Goal: Task Accomplishment & Management: Use online tool/utility

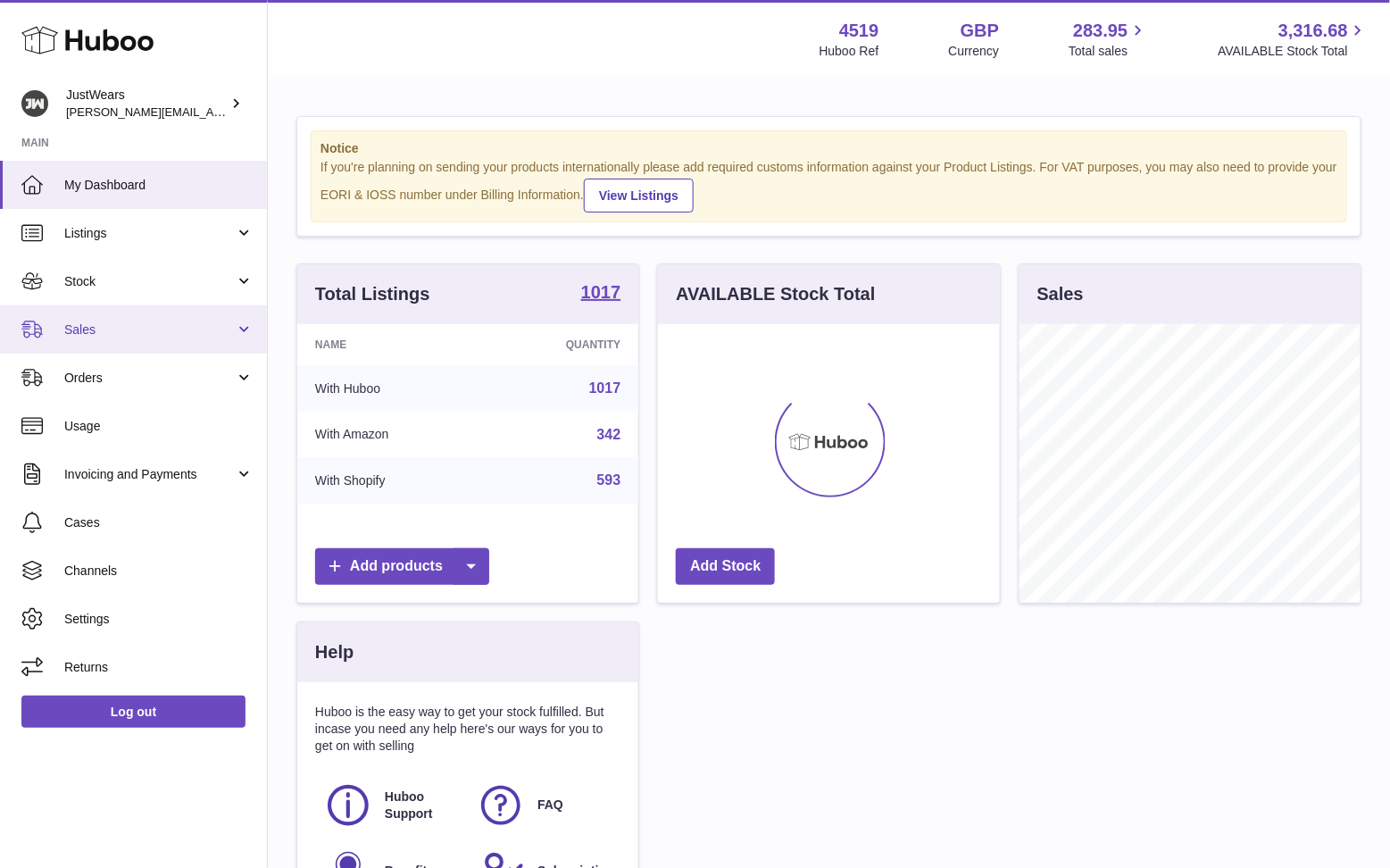
scroll to position [277, 341]
click at [193, 317] on link "Sales" at bounding box center [133, 329] width 267 height 49
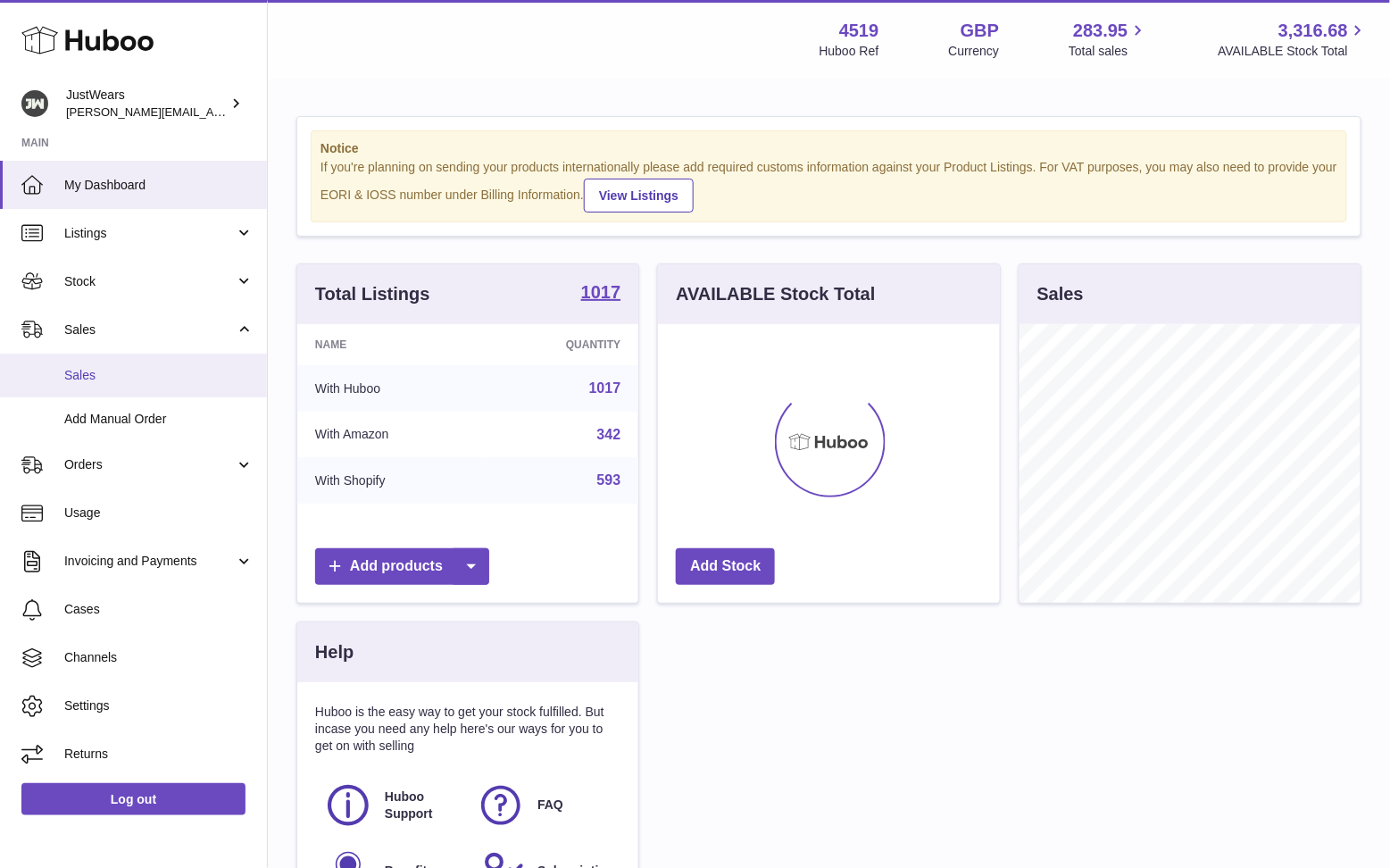
click at [209, 374] on span "Sales" at bounding box center [159, 375] width 189 height 17
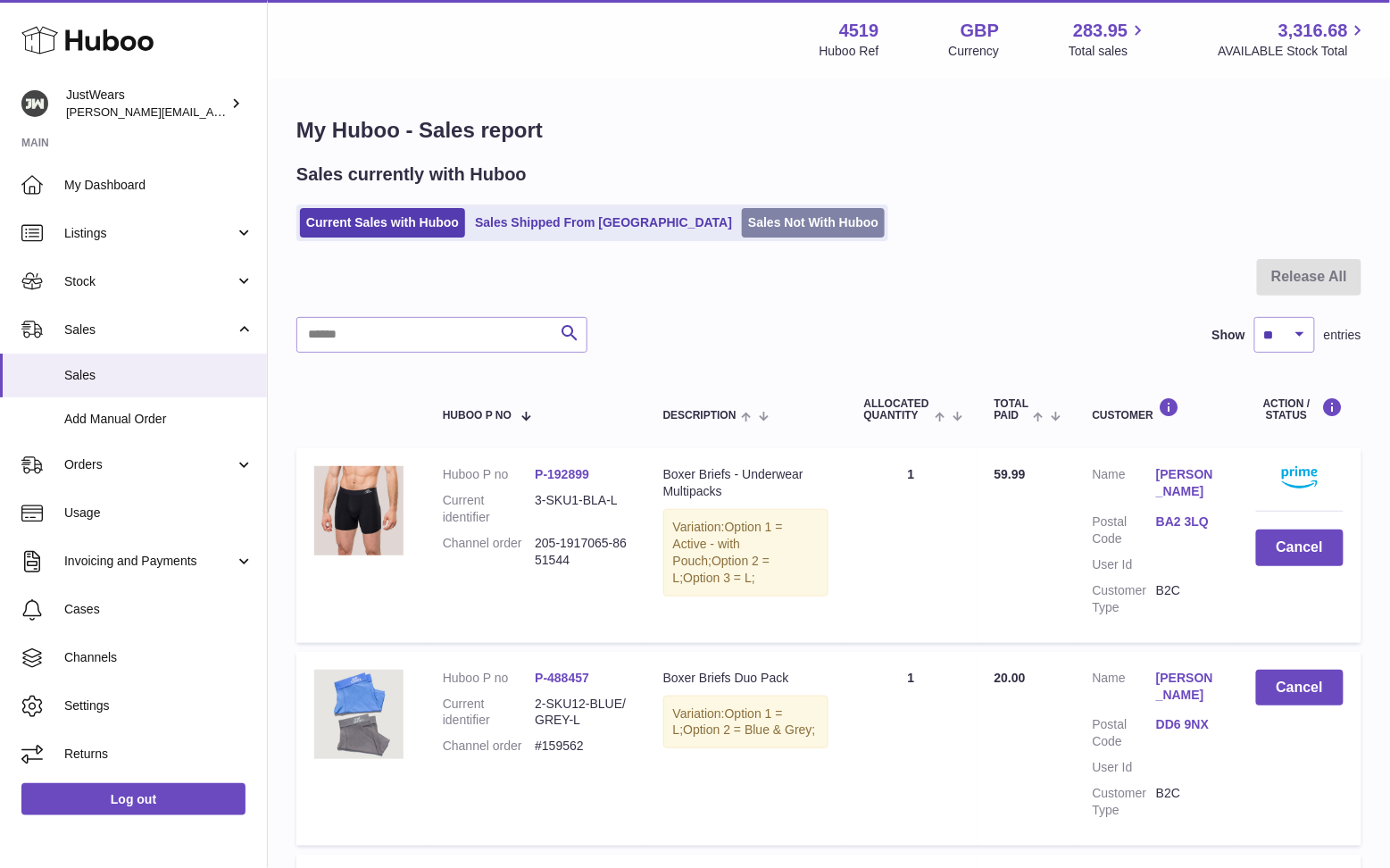
click at [742, 219] on link "Sales Not With Huboo" at bounding box center [813, 223] width 143 height 30
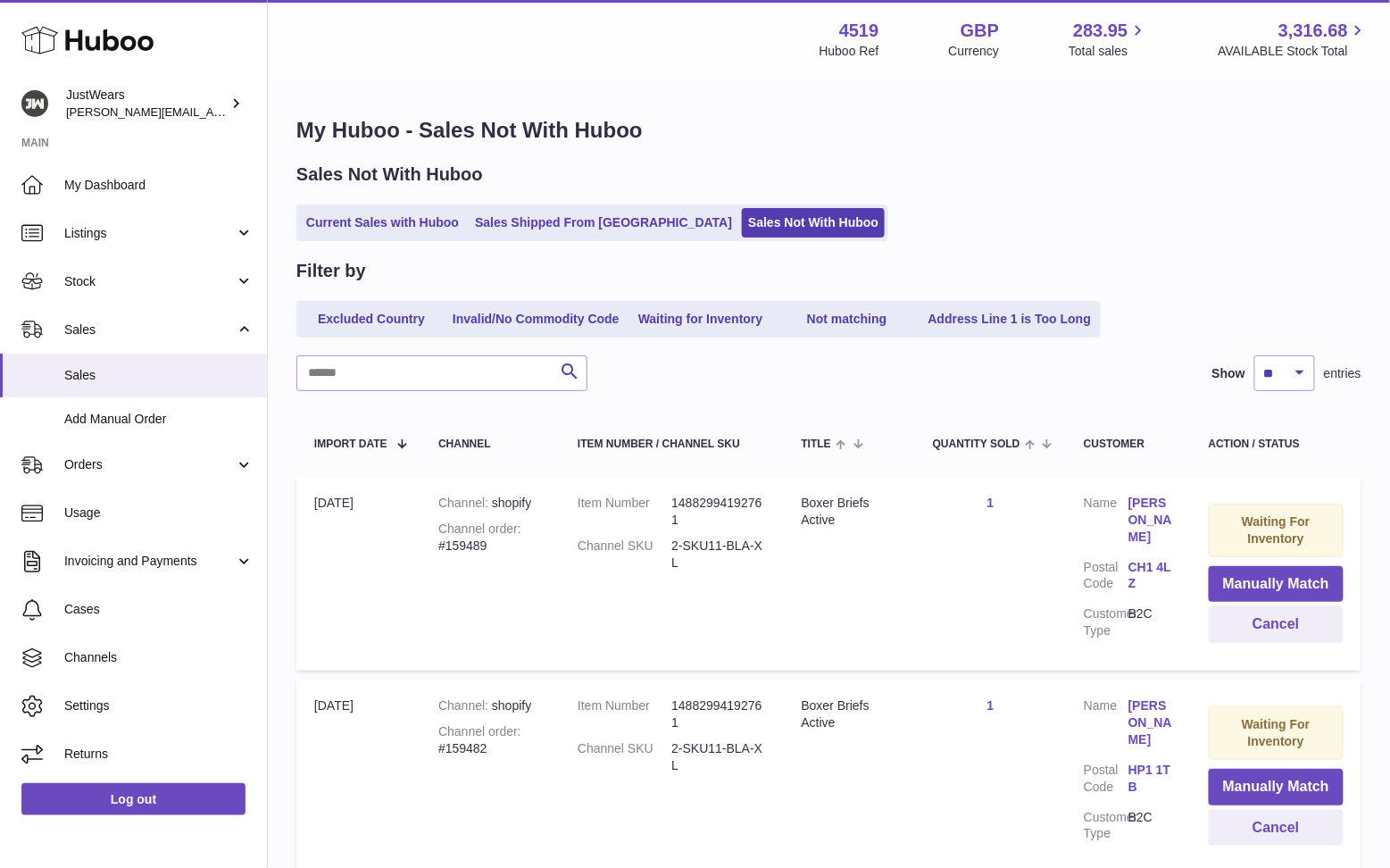
scroll to position [581, 0]
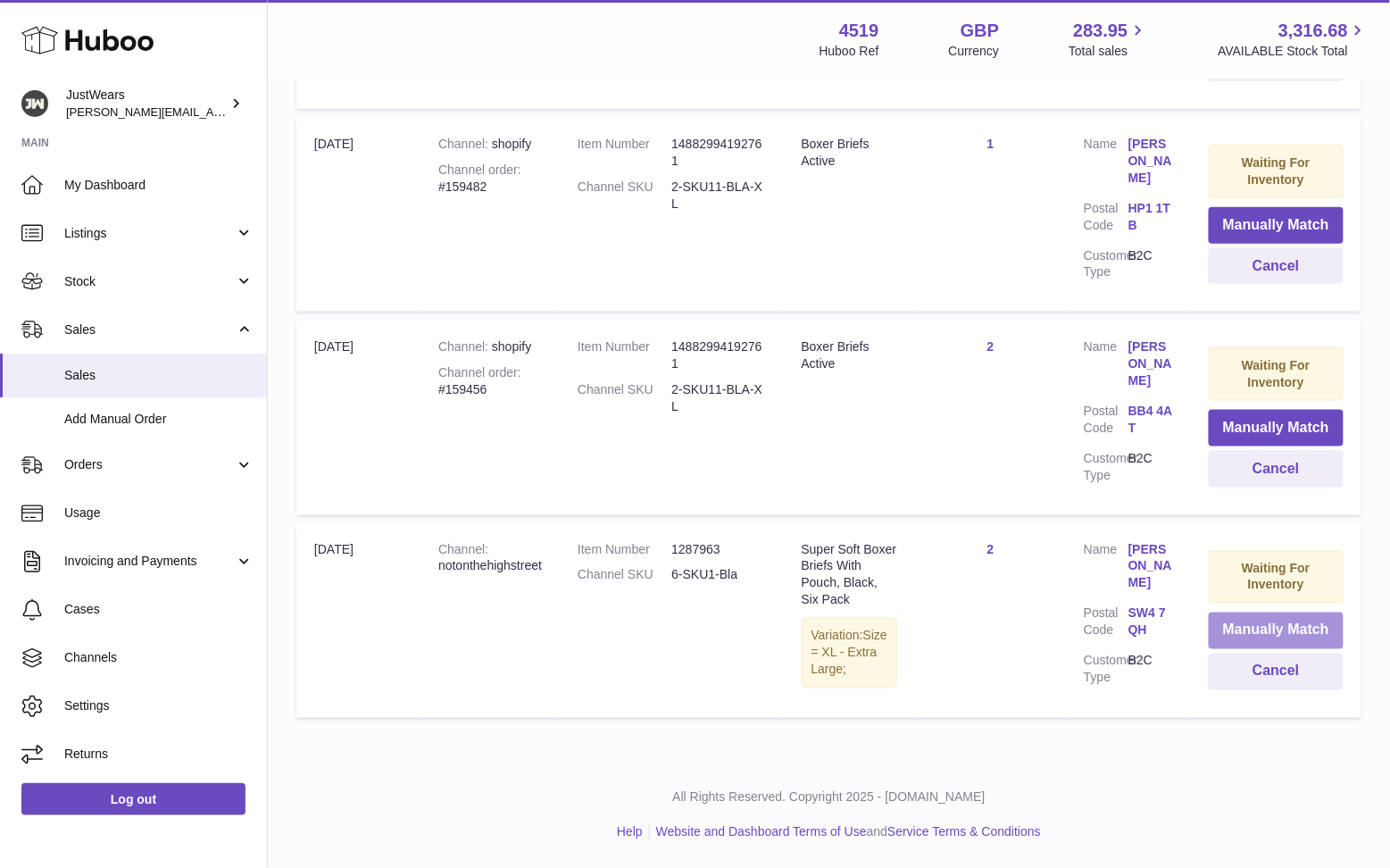
click at [1254, 612] on button "Manually Match" at bounding box center [1276, 630] width 135 height 37
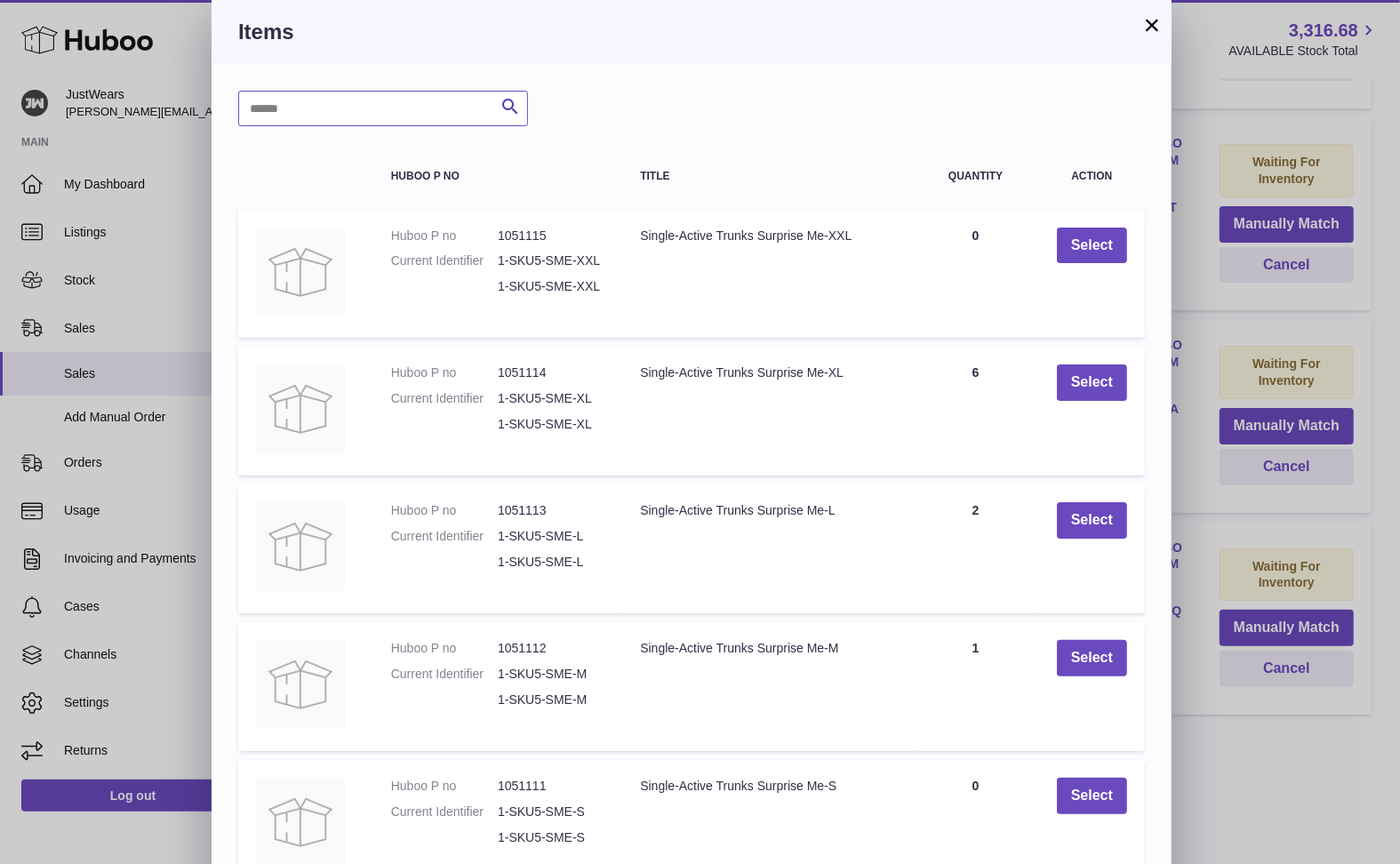
click at [309, 119] on input "text" at bounding box center [383, 108] width 290 height 36
type input "**********"
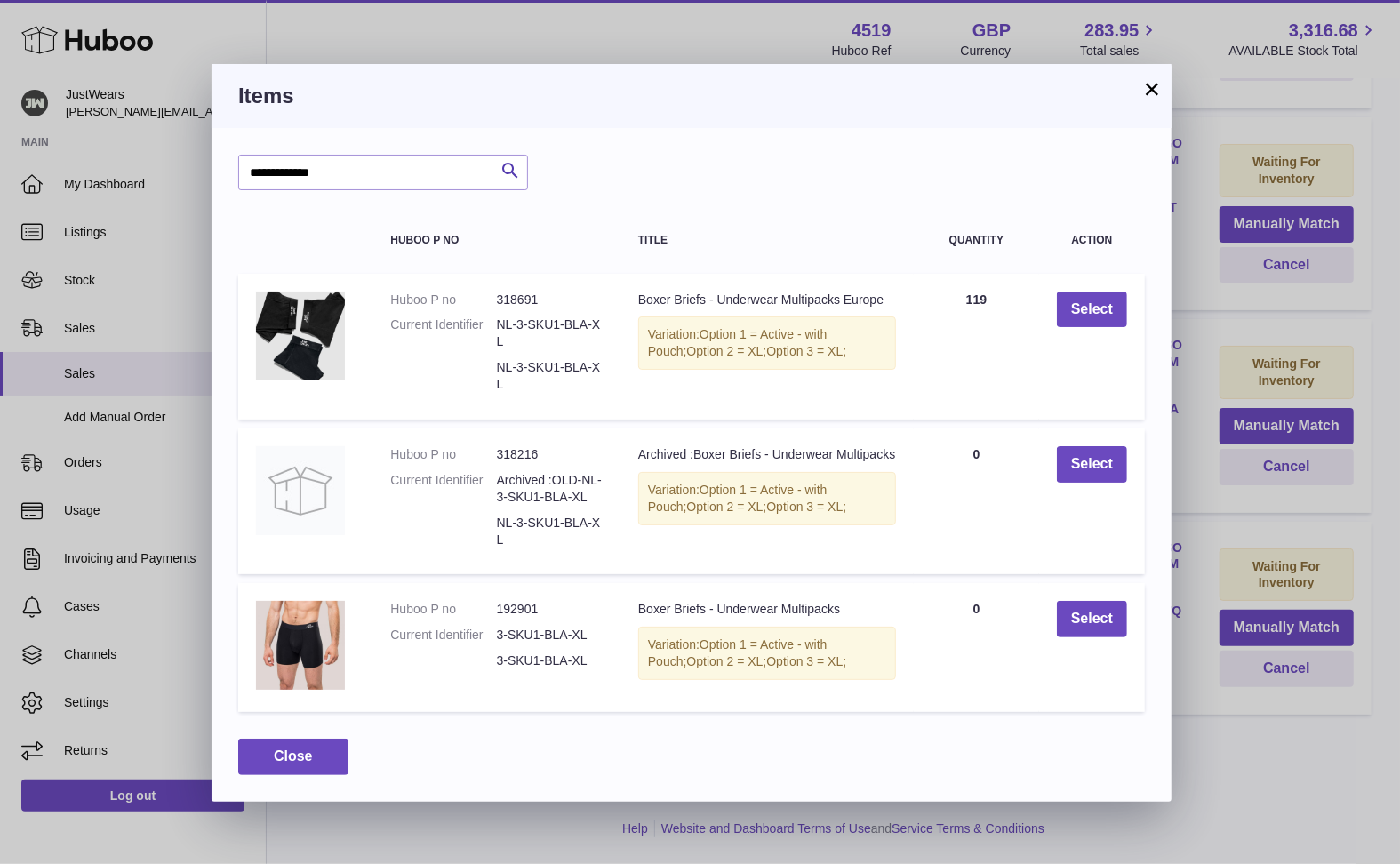
click at [1152, 90] on button "×" at bounding box center [1152, 89] width 22 height 22
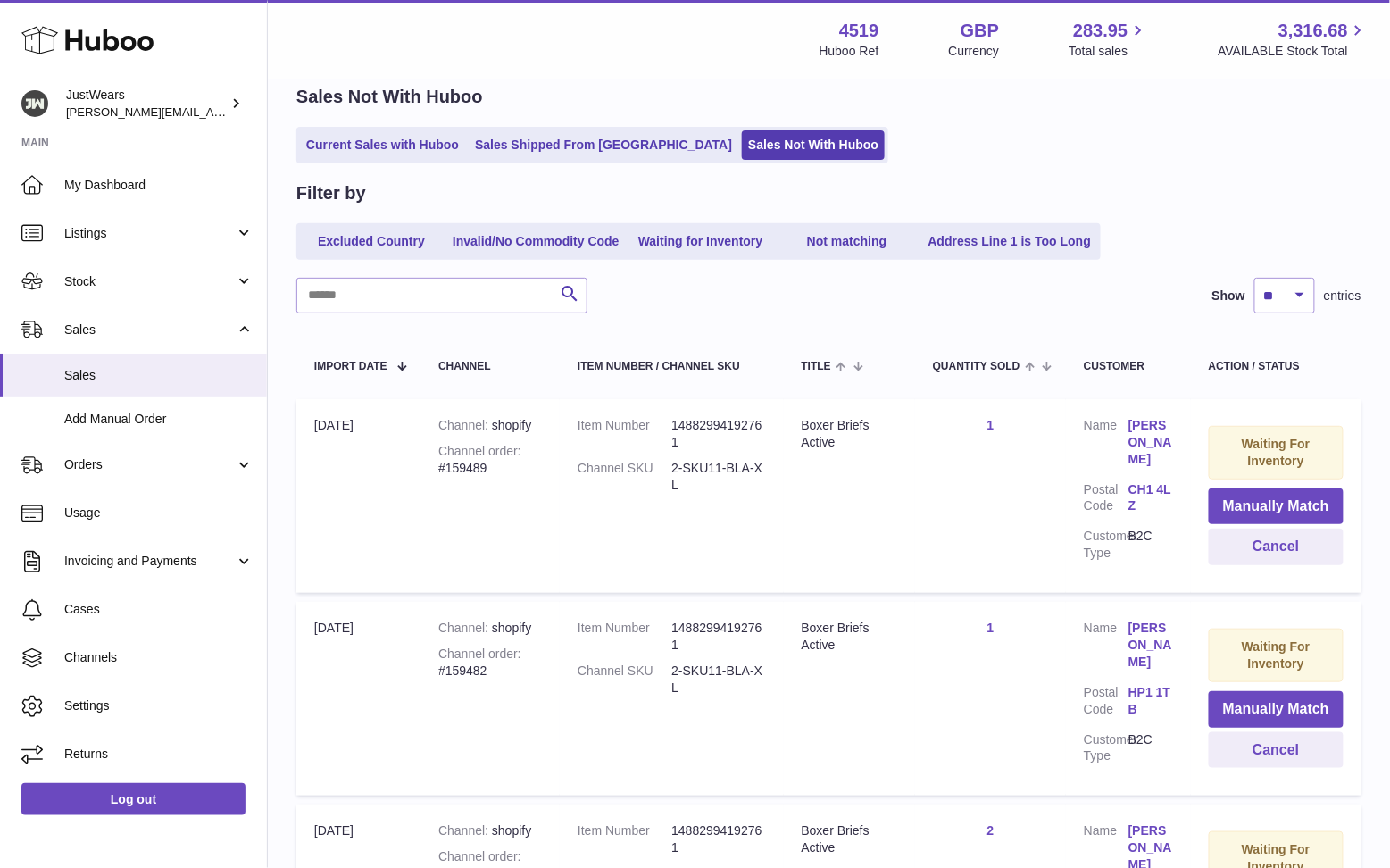
scroll to position [0, 0]
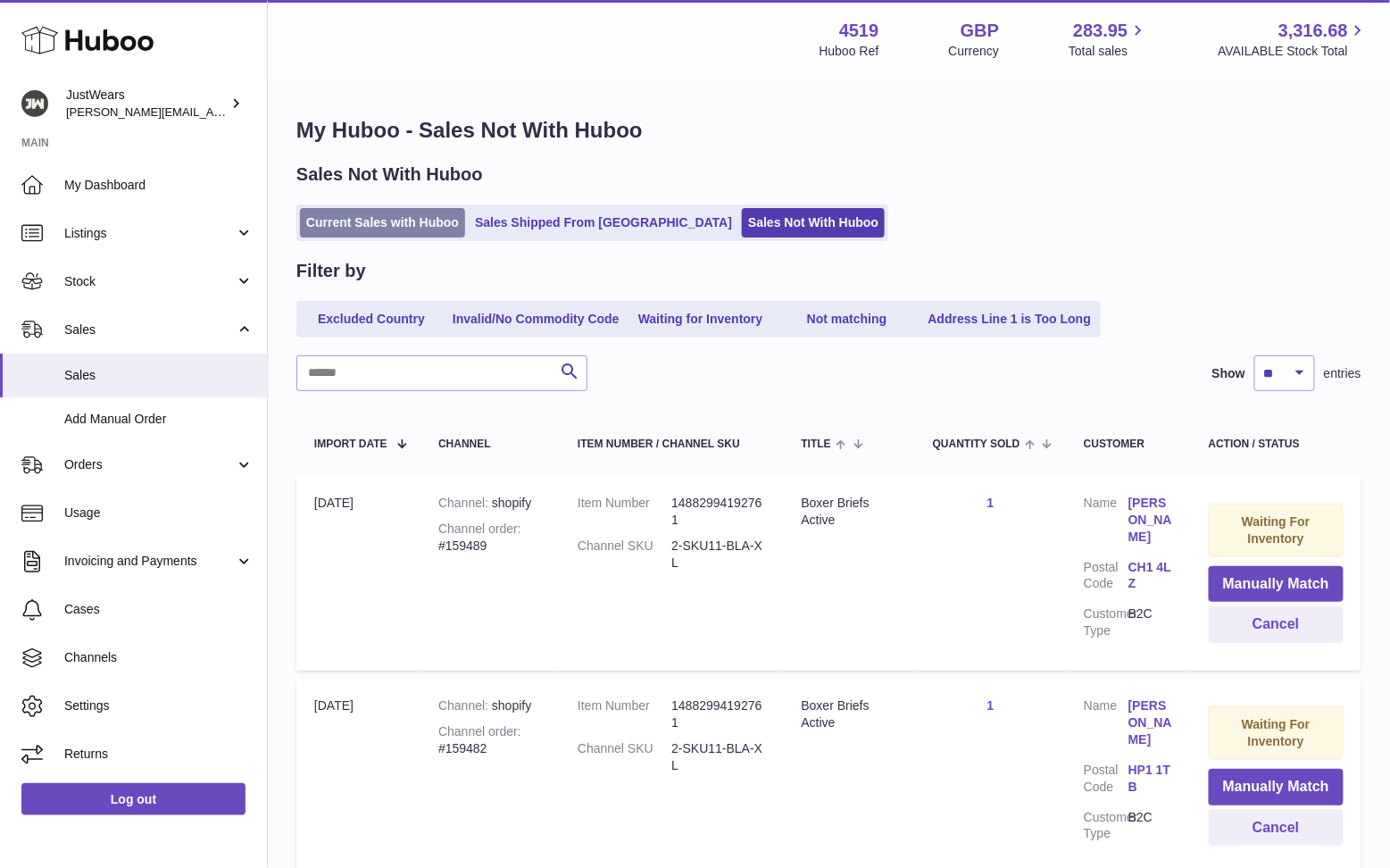
click at [388, 224] on link "Current Sales with Huboo" at bounding box center [382, 223] width 165 height 30
